Goal: Communication & Community: Answer question/provide support

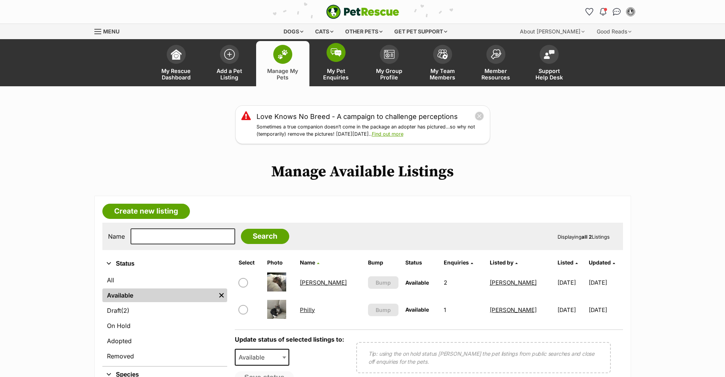
click at [331, 73] on span "My Pet Enquiries" at bounding box center [336, 74] width 34 height 13
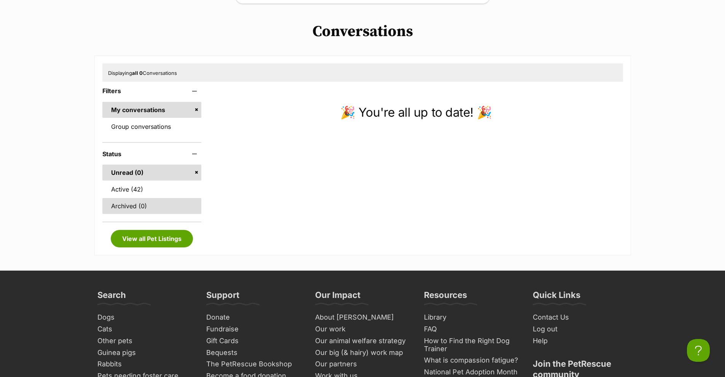
click at [124, 201] on link "Archived (0)" at bounding box center [151, 206] width 99 height 16
click at [134, 185] on link "Active (42)" at bounding box center [151, 189] width 99 height 16
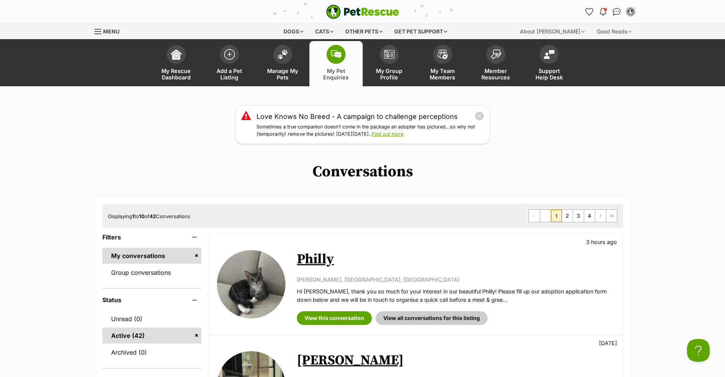
click at [320, 265] on link "Philly" at bounding box center [315, 259] width 37 height 17
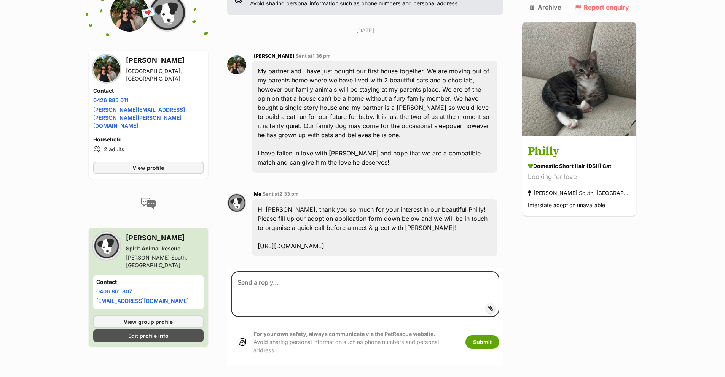
scroll to position [182, 0]
click at [107, 58] on img at bounding box center [106, 68] width 27 height 27
click at [135, 164] on span "View profile" at bounding box center [148, 168] width 32 height 8
